Goal: Transaction & Acquisition: Purchase product/service

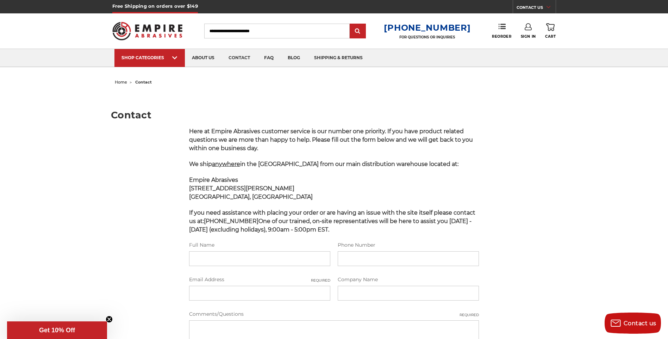
click at [155, 29] on img at bounding box center [147, 30] width 70 height 27
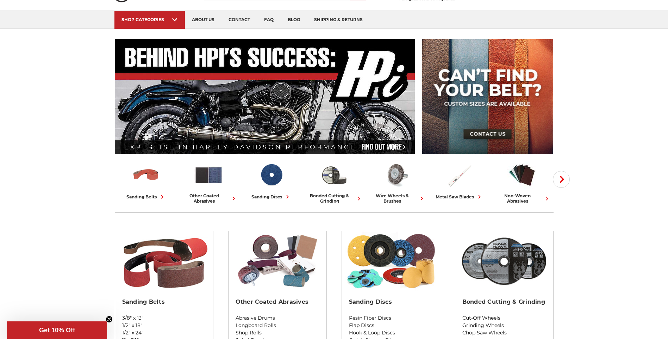
scroll to position [47, 0]
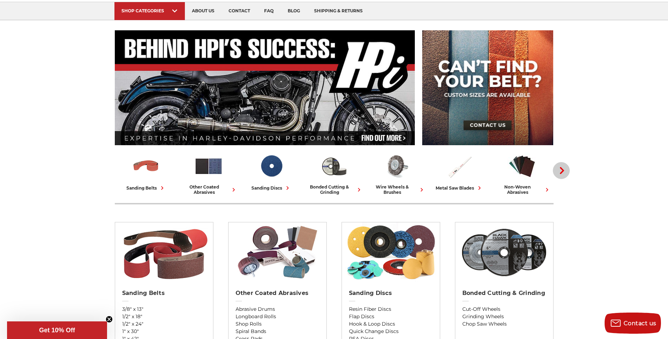
click at [562, 170] on use "button" at bounding box center [561, 170] width 4 height 7
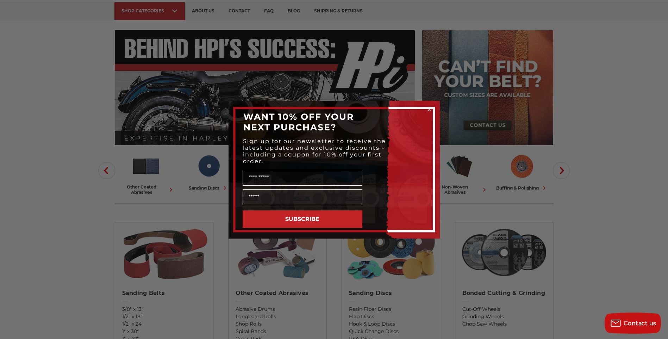
click at [106, 171] on div "Close dialog WANT 10% OFF YOUR NEXT PURCHASE? Sign up for our newsletter to rec…" at bounding box center [334, 169] width 668 height 339
click at [429, 108] on circle "Close dialog" at bounding box center [428, 109] width 7 height 7
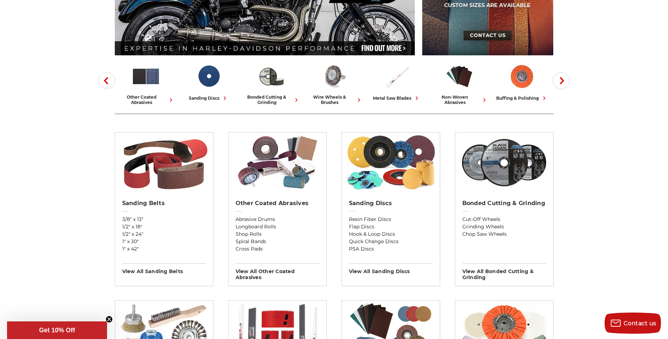
scroll to position [141, 0]
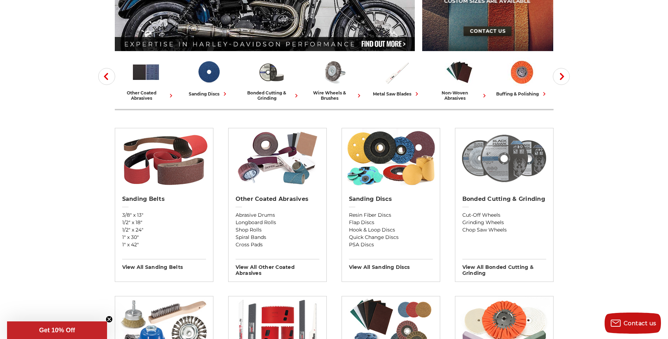
click at [504, 169] on img at bounding box center [503, 158] width 91 height 60
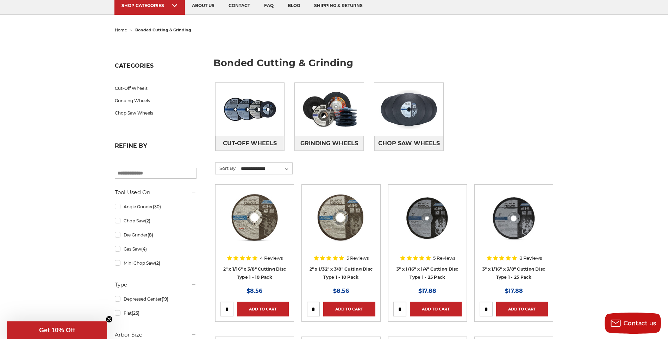
scroll to position [47, 0]
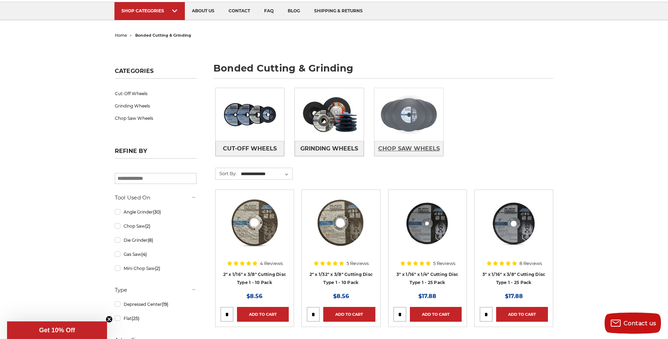
click at [413, 146] on span "Chop Saw Wheels" at bounding box center [409, 149] width 62 height 12
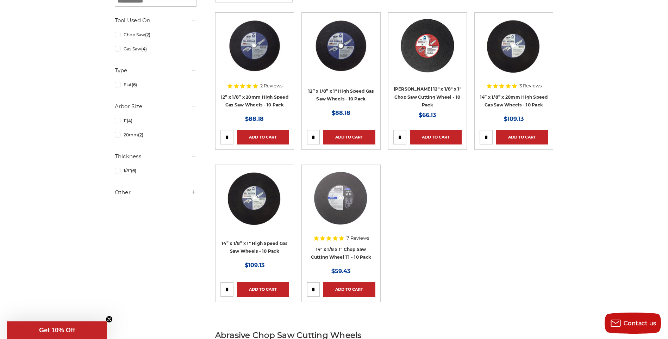
scroll to position [141, 0]
